Goal: Task Accomplishment & Management: Complete application form

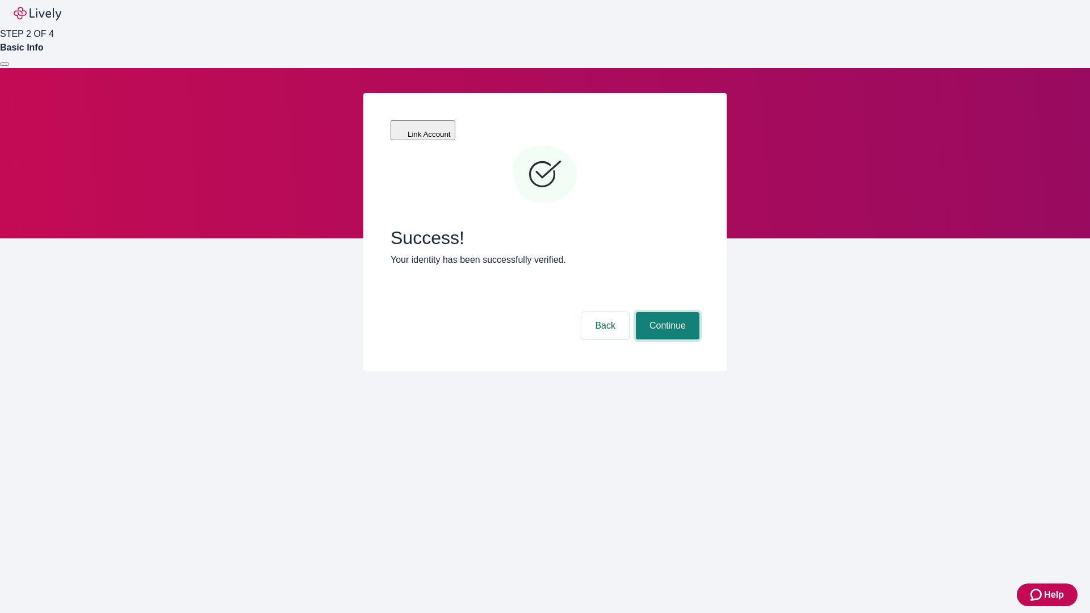
click at [666, 312] on button "Continue" at bounding box center [668, 325] width 64 height 27
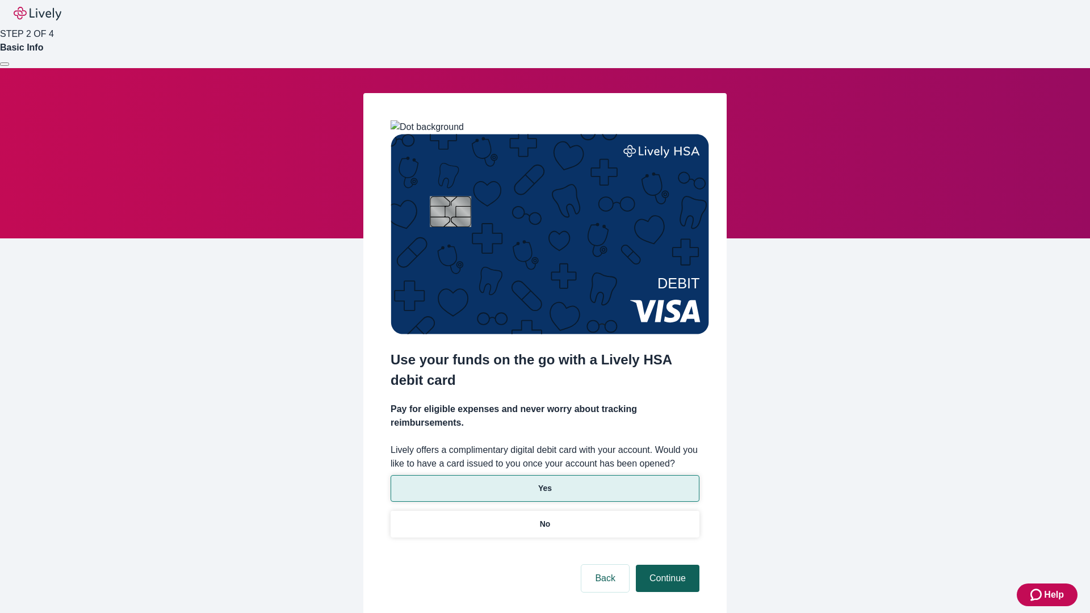
click at [545, 483] on p "Yes" at bounding box center [545, 489] width 14 height 12
click at [666, 565] on button "Continue" at bounding box center [668, 578] width 64 height 27
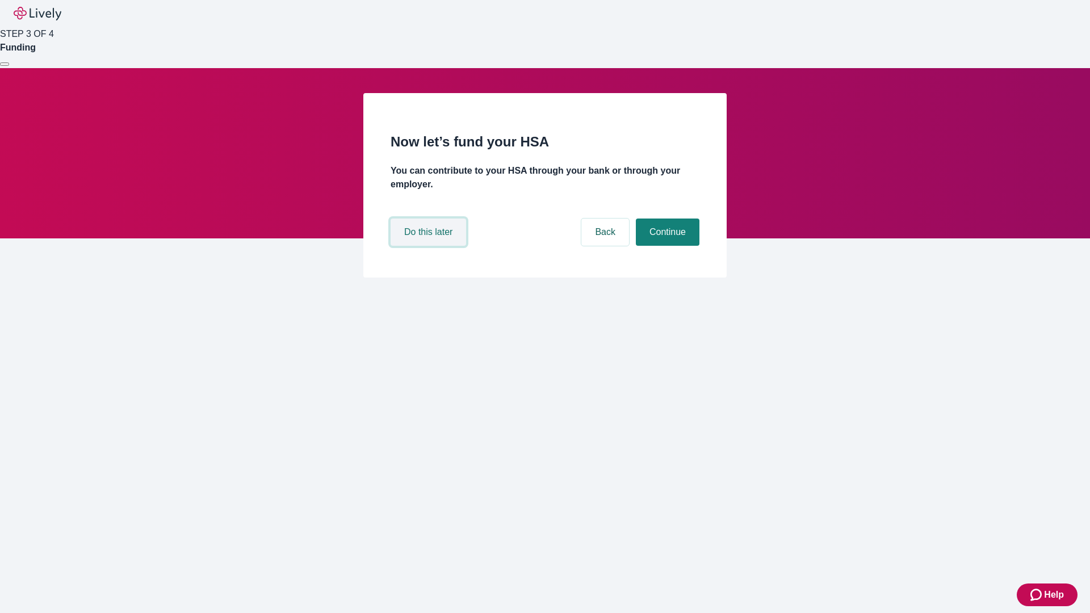
click at [430, 246] on button "Do this later" at bounding box center [429, 232] width 76 height 27
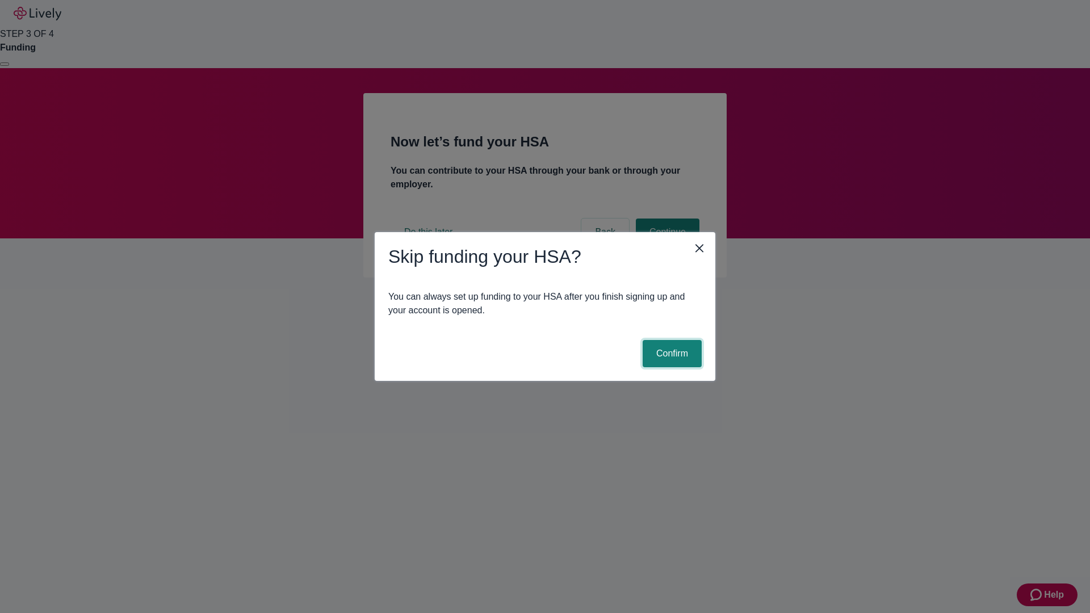
click at [671, 354] on button "Confirm" at bounding box center [672, 353] width 59 height 27
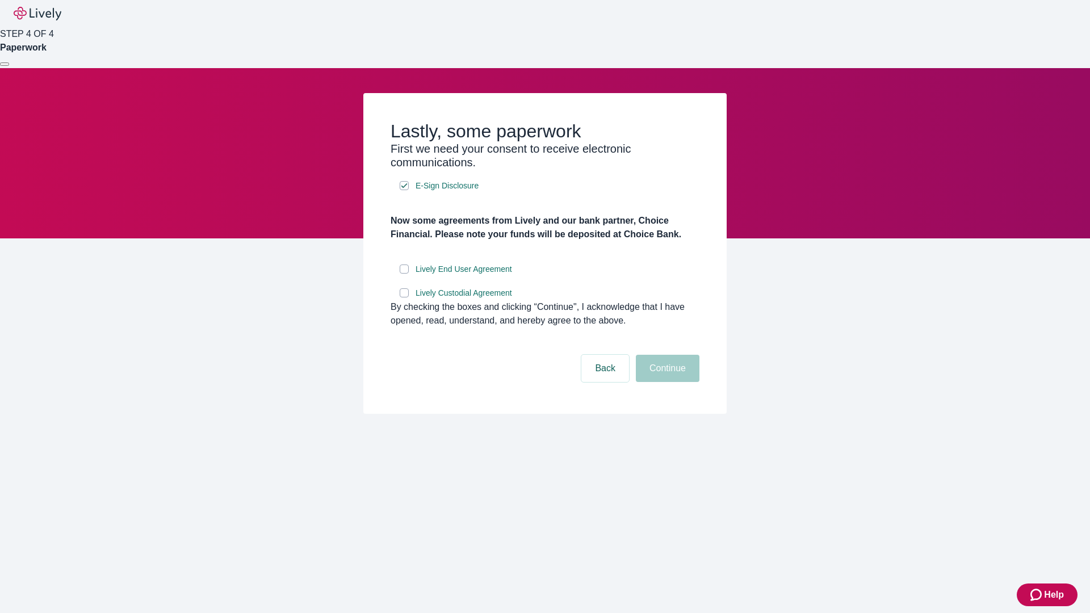
click at [404, 274] on input "Lively End User Agreement" at bounding box center [404, 269] width 9 height 9
checkbox input "true"
click at [404, 298] on input "Lively Custodial Agreement" at bounding box center [404, 292] width 9 height 9
checkbox input "true"
click at [666, 382] on button "Continue" at bounding box center [668, 368] width 64 height 27
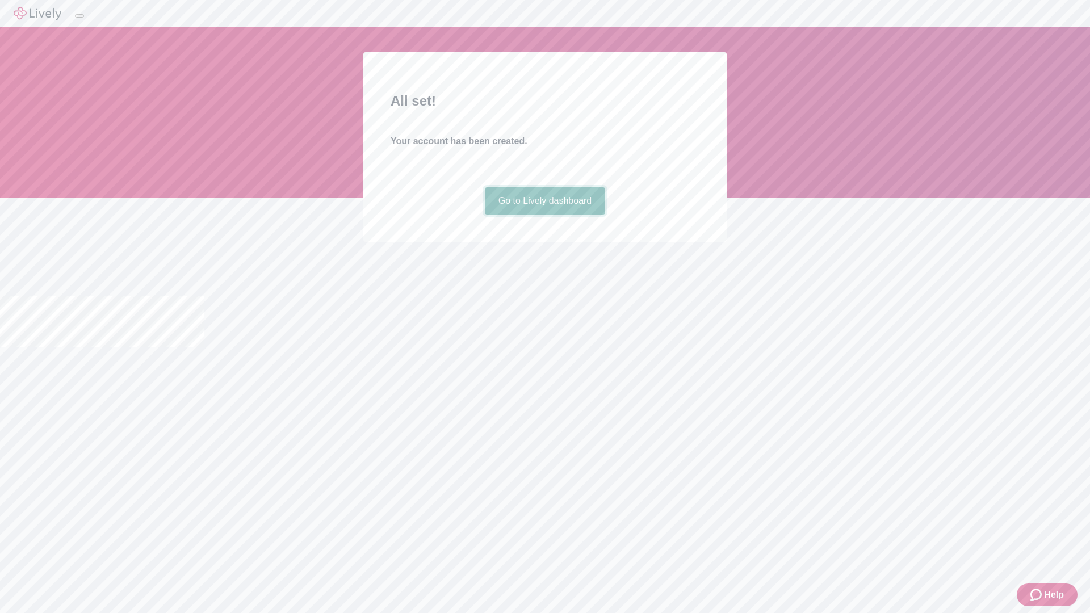
click at [545, 215] on link "Go to Lively dashboard" at bounding box center [545, 200] width 121 height 27
